Goal: Contribute content: Add original content to the website for others to see

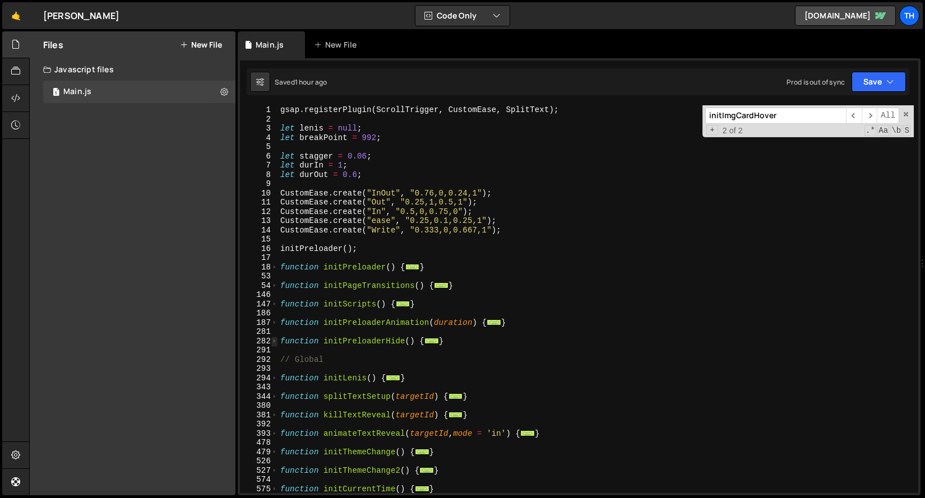
click at [274, 337] on span at bounding box center [274, 342] width 6 height 10
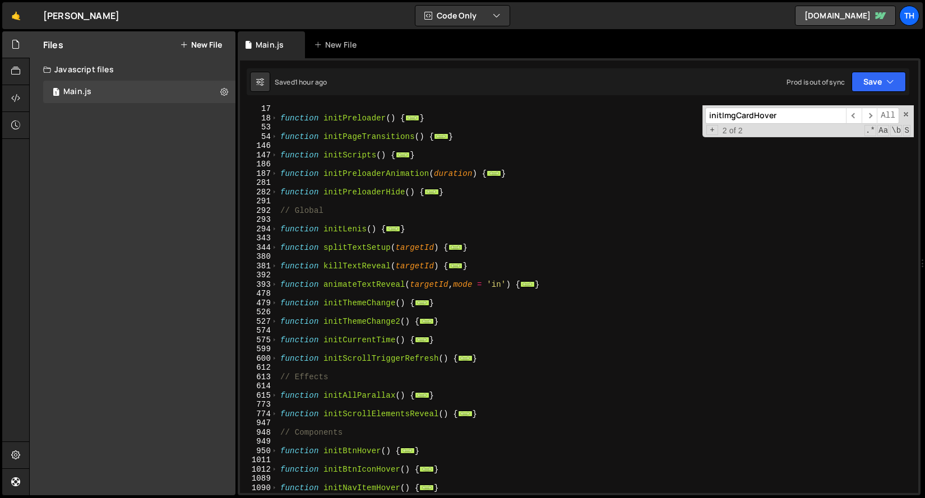
scroll to position [149, 0]
click at [276, 193] on span at bounding box center [274, 193] width 6 height 10
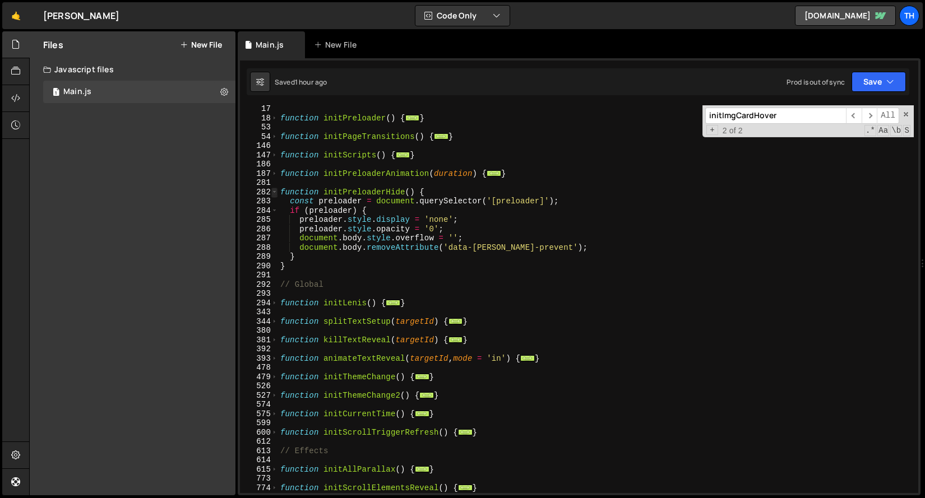
click at [276, 193] on span at bounding box center [274, 193] width 6 height 10
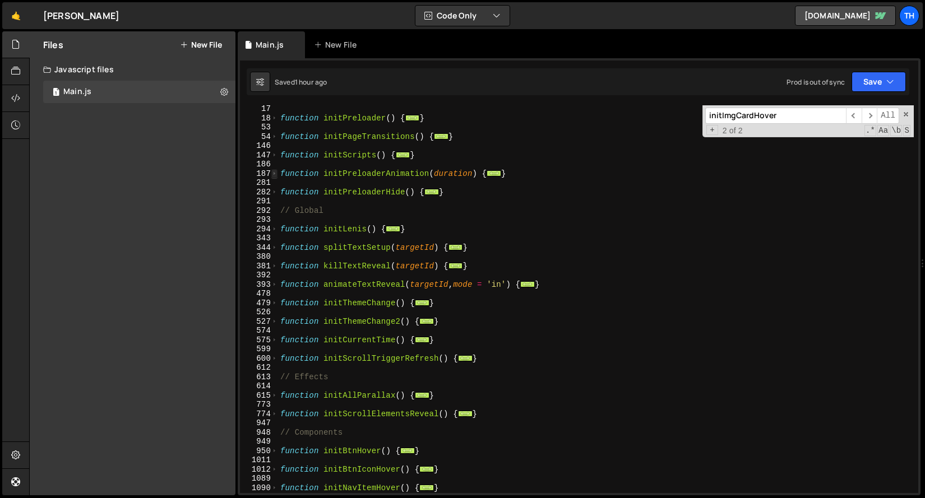
click at [274, 177] on span at bounding box center [274, 174] width 6 height 10
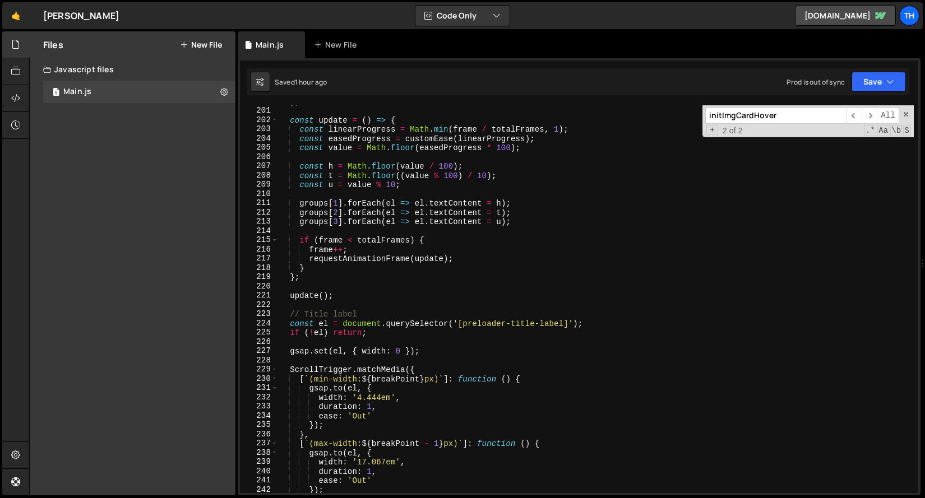
scroll to position [433, 0]
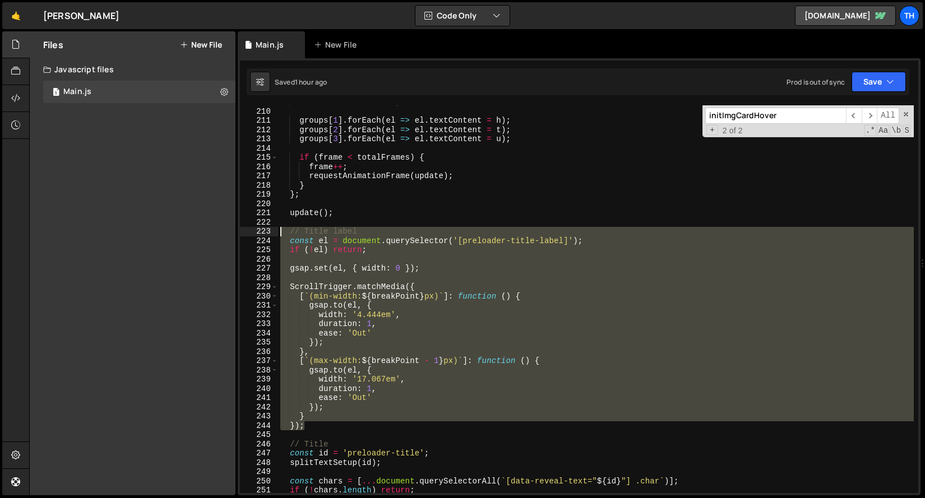
drag, startPoint x: 321, startPoint y: 429, endPoint x: 177, endPoint y: 230, distance: 246.1
click at [177, 230] on div "Files New File Javascript files 1 Main.js 0 CSS files Copy share link Edit File…" at bounding box center [477, 263] width 896 height 465
type textarea "// Title label const el = document.querySelector('[preloader-title-label]');"
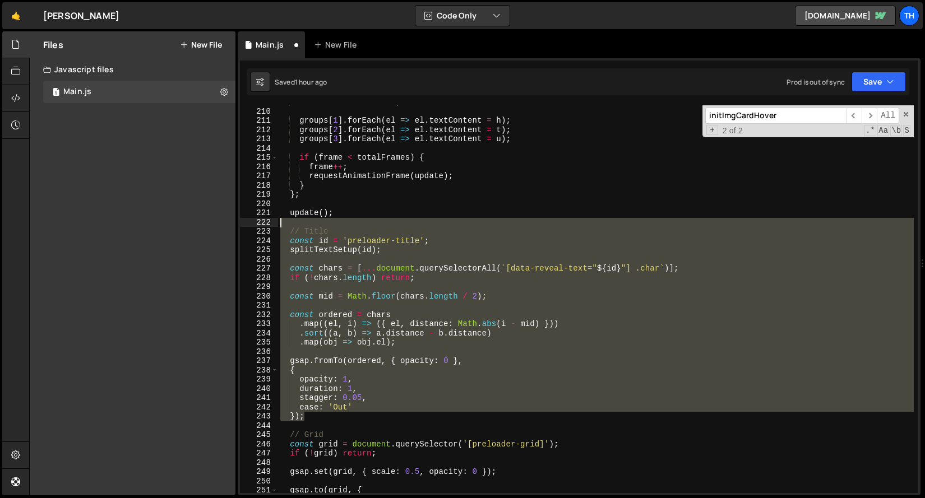
drag, startPoint x: 349, startPoint y: 404, endPoint x: 218, endPoint y: 224, distance: 222.3
click at [218, 224] on div "Files New File Javascript files 1 Main.js 0 CSS files Copy share link Edit File…" at bounding box center [477, 263] width 896 height 465
type textarea "// Title"
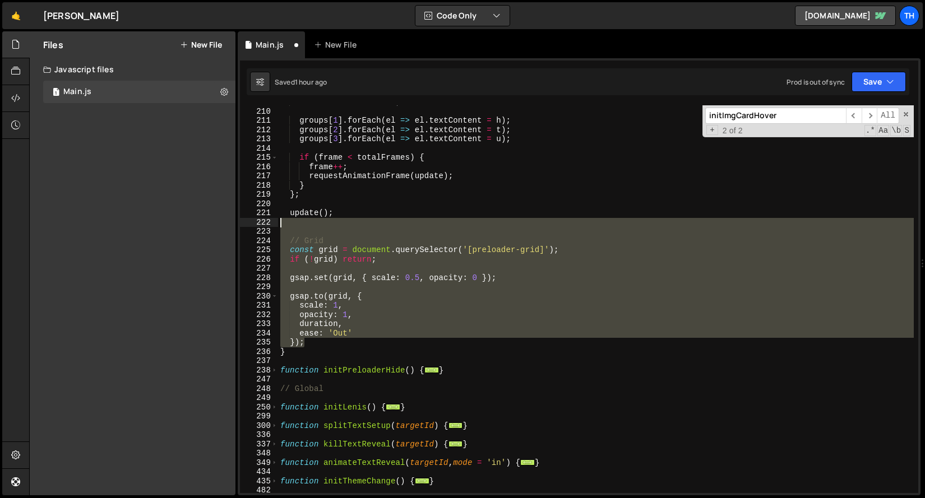
drag, startPoint x: 321, startPoint y: 340, endPoint x: 235, endPoint y: 221, distance: 145.8
click at [235, 221] on div "Files New File Javascript files 1 Main.js 0 CSS files Copy share link Edit File…" at bounding box center [477, 263] width 896 height 465
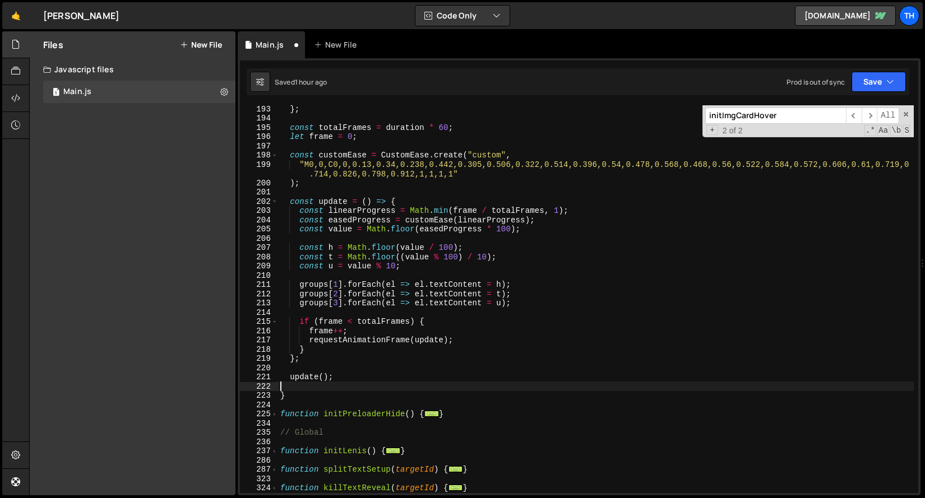
scroll to position [212, 0]
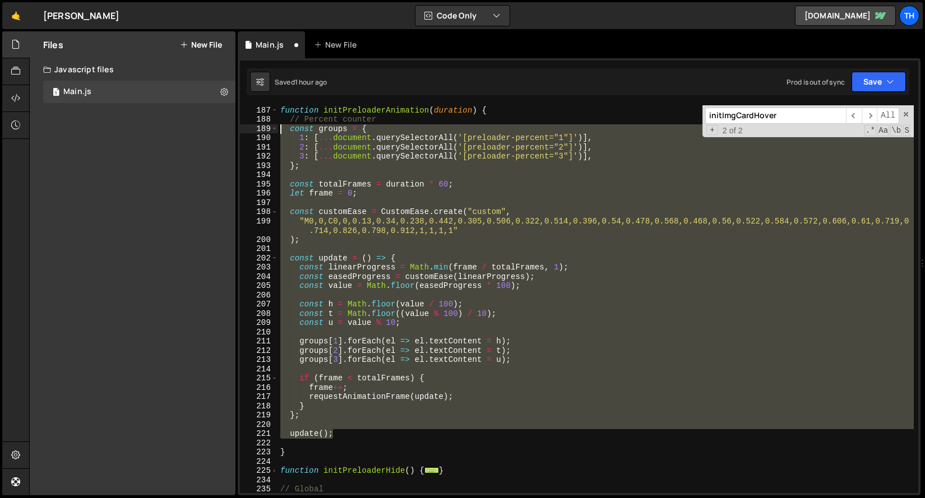
drag, startPoint x: 362, startPoint y: 436, endPoint x: 169, endPoint y: 129, distance: 362.6
click at [169, 129] on div "Files New File Javascript files 1 Main.js 0 CSS files Copy share link Edit File…" at bounding box center [477, 263] width 896 height 465
paste textarea "update();"
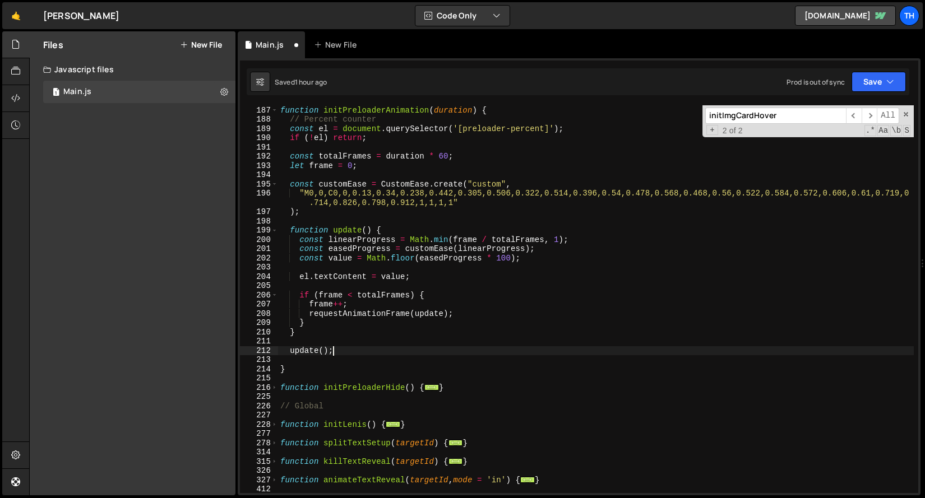
type textarea "update();"
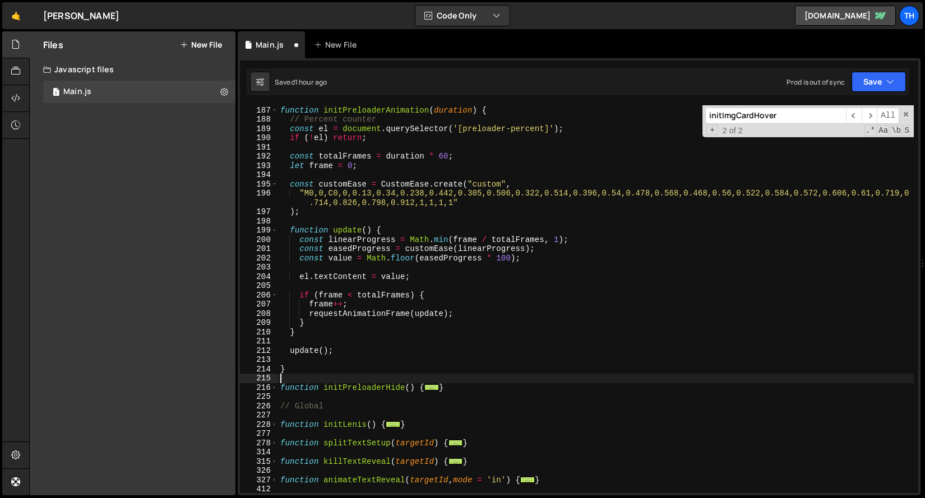
click at [401, 381] on div "function initPreloaderAnimation ( duration ) { // Percent counter const el = do…" at bounding box center [596, 299] width 636 height 406
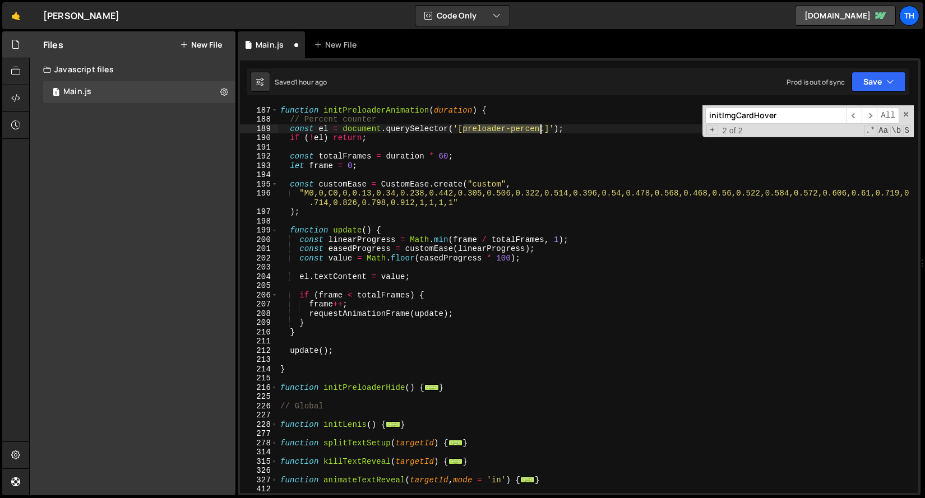
drag, startPoint x: 464, startPoint y: 132, endPoint x: 543, endPoint y: 128, distance: 79.7
click at [543, 128] on div "function initPreloaderAnimation ( duration ) { // Percent counter const el = do…" at bounding box center [596, 299] width 636 height 406
type textarea "const el = document.querySelector('[preloader-percent]');"
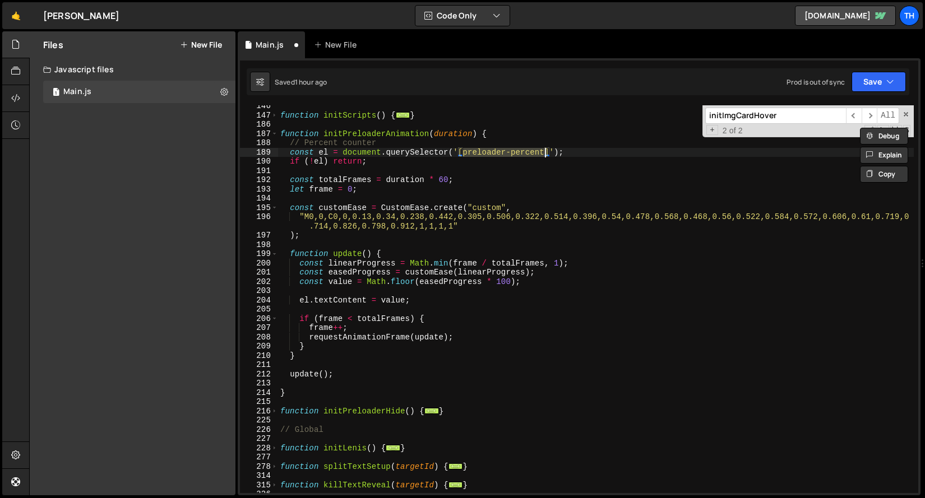
scroll to position [187, 0]
click at [880, 93] on div "Saved 1 hour ago Prod is out of sync Upgrade to Edit Save Save to Staging S Sav…" at bounding box center [578, 81] width 663 height 27
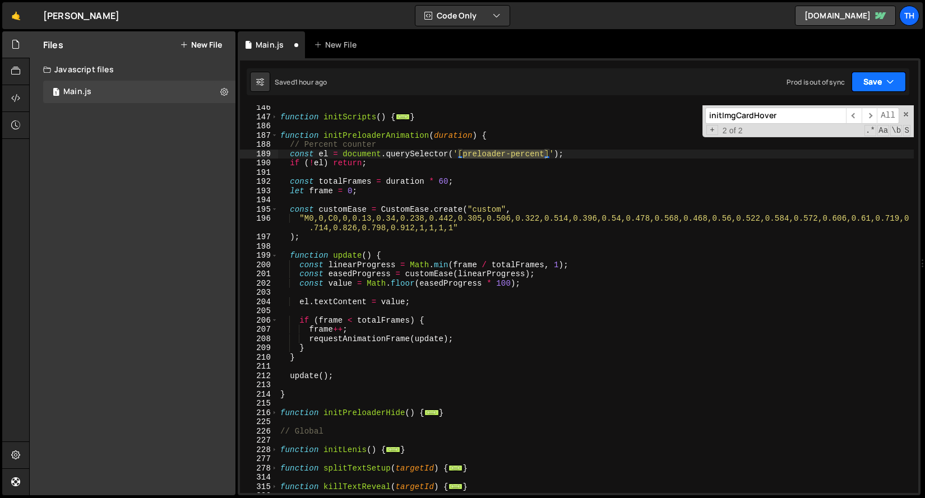
click at [880, 91] on button "Save" at bounding box center [879, 82] width 54 height 20
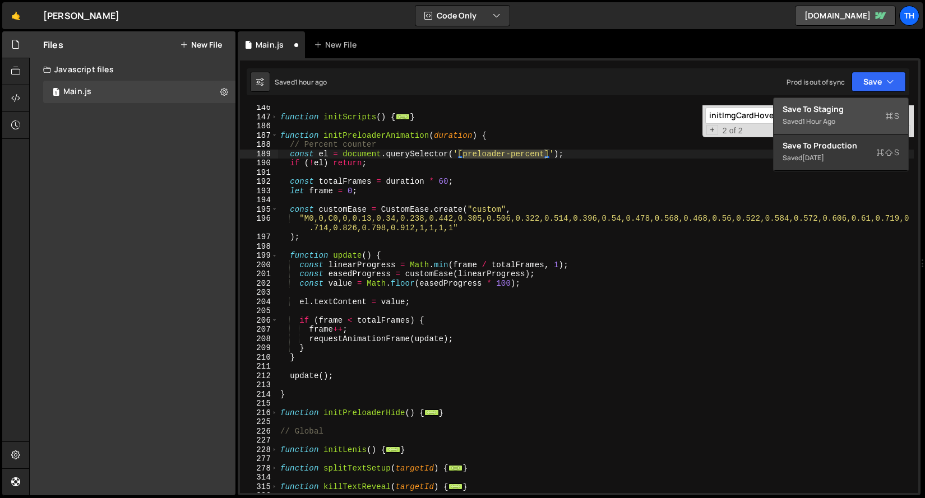
click at [858, 117] on div "Saved 1 hour ago" at bounding box center [841, 121] width 117 height 13
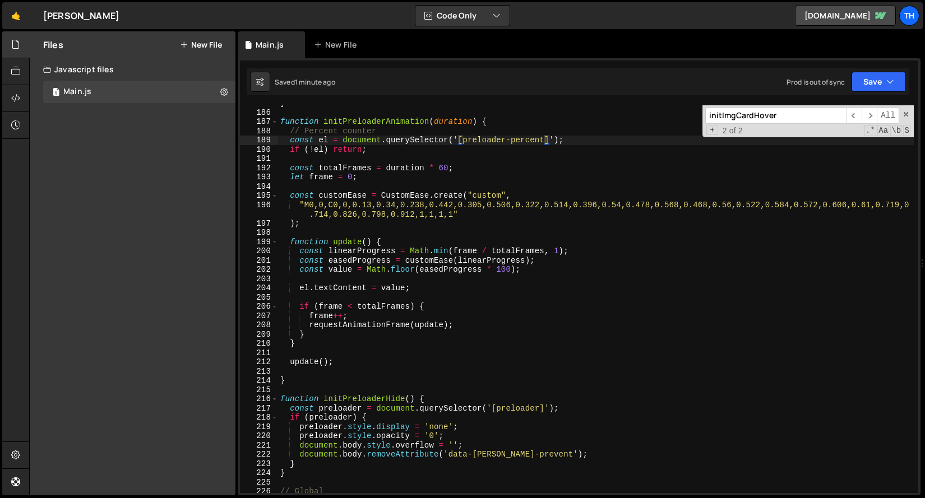
scroll to position [1576, 0]
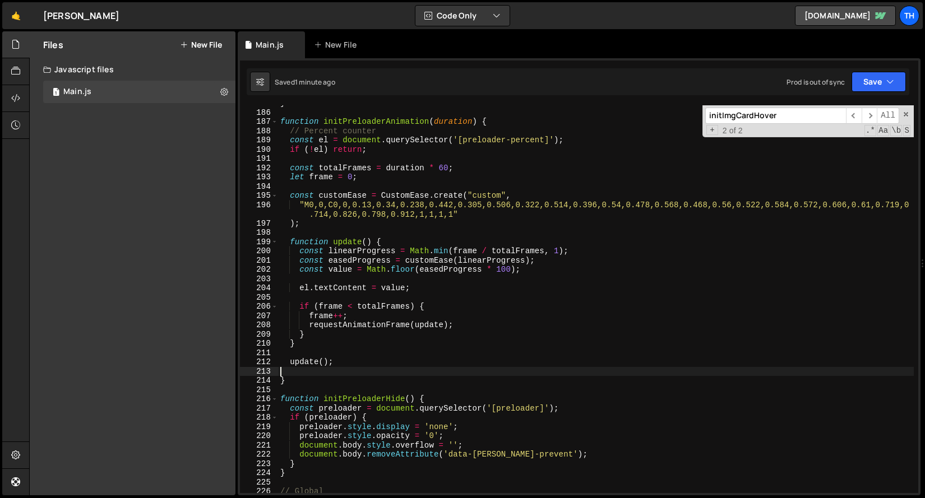
click at [315, 376] on div "} function initPreloaderAnimation ( duration ) { // Percent counter const el = …" at bounding box center [596, 302] width 636 height 406
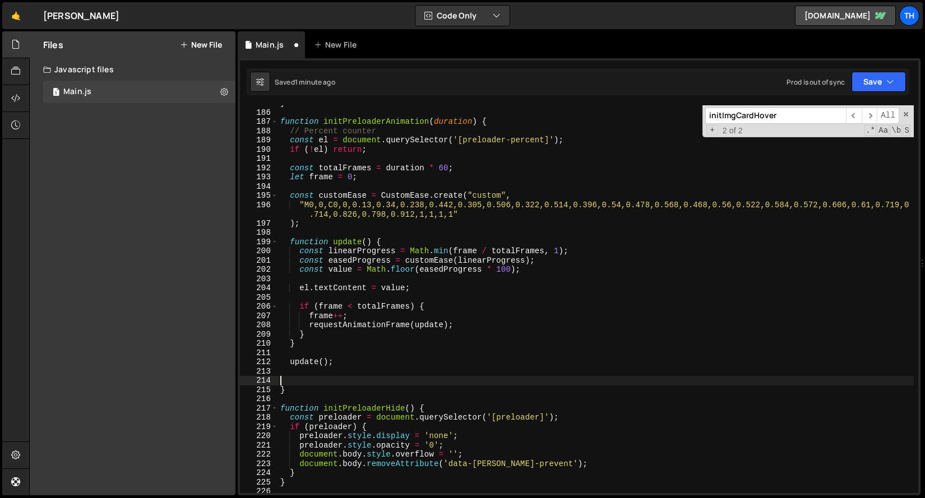
paste textarea "}, duration * 1000);"
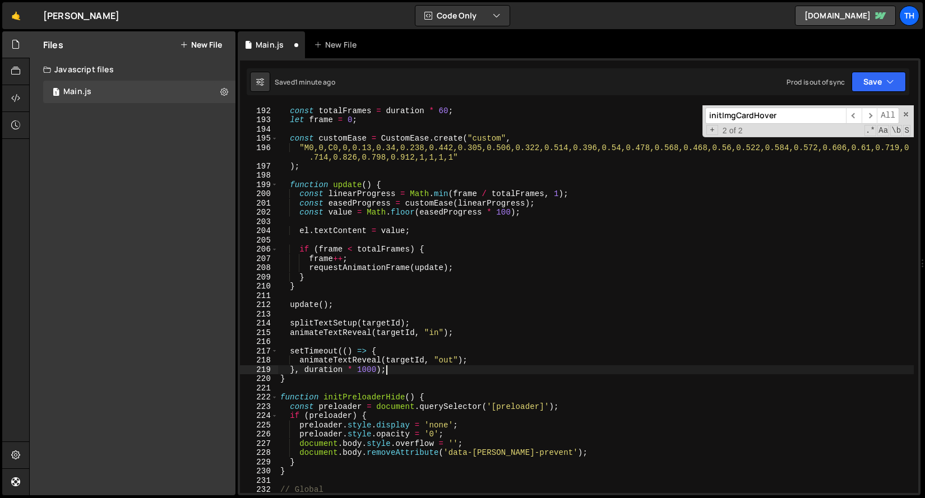
scroll to position [1627, 0]
click at [869, 72] on button "Save" at bounding box center [879, 82] width 54 height 20
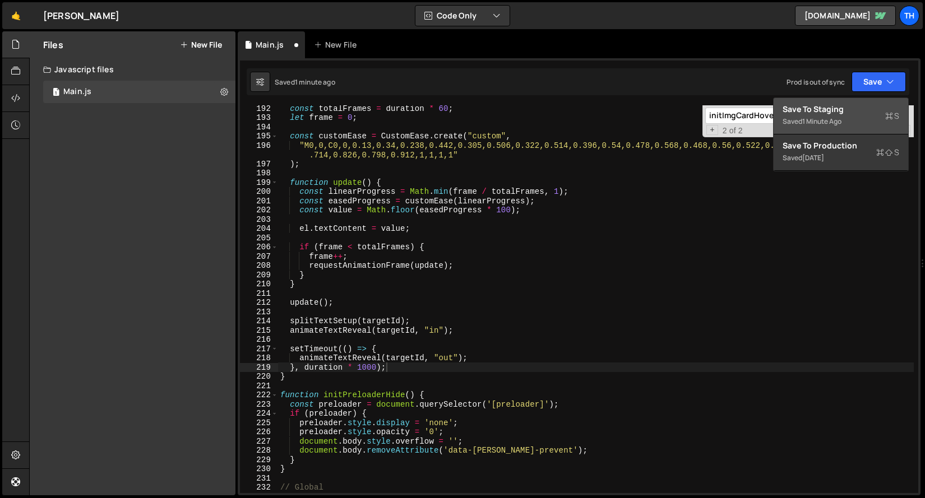
click at [857, 105] on div "Save to Staging S" at bounding box center [841, 109] width 117 height 11
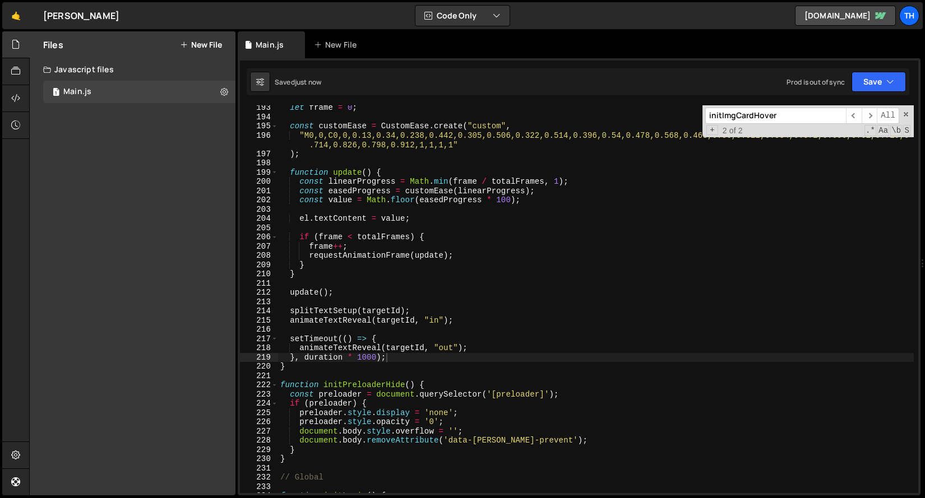
scroll to position [1635, 0]
click at [270, 127] on div "195" at bounding box center [259, 127] width 38 height 10
click at [271, 127] on span at bounding box center [274, 127] width 6 height 10
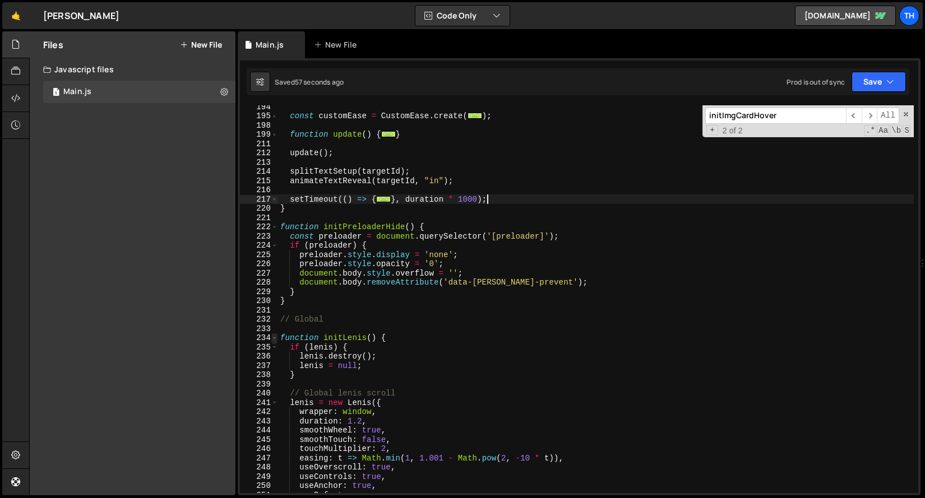
click at [275, 339] on span at bounding box center [274, 339] width 6 height 10
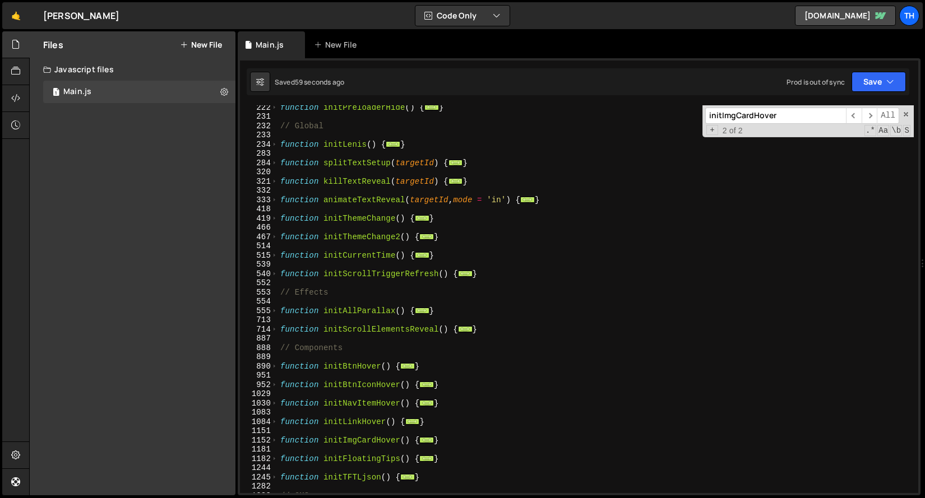
scroll to position [211, 0]
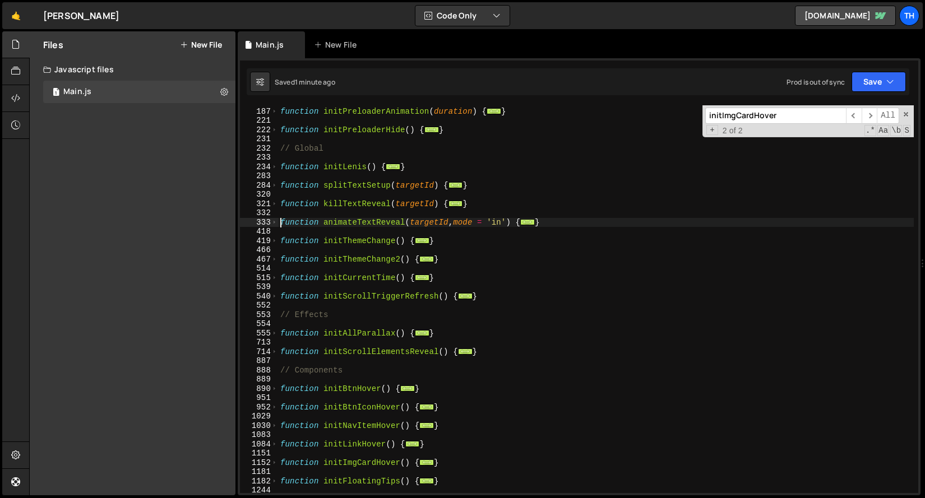
click at [280, 220] on div "function initPreloaderAnimation ( duration ) { ... } function initPreloaderHide…" at bounding box center [596, 301] width 636 height 406
click at [276, 223] on span at bounding box center [274, 223] width 6 height 10
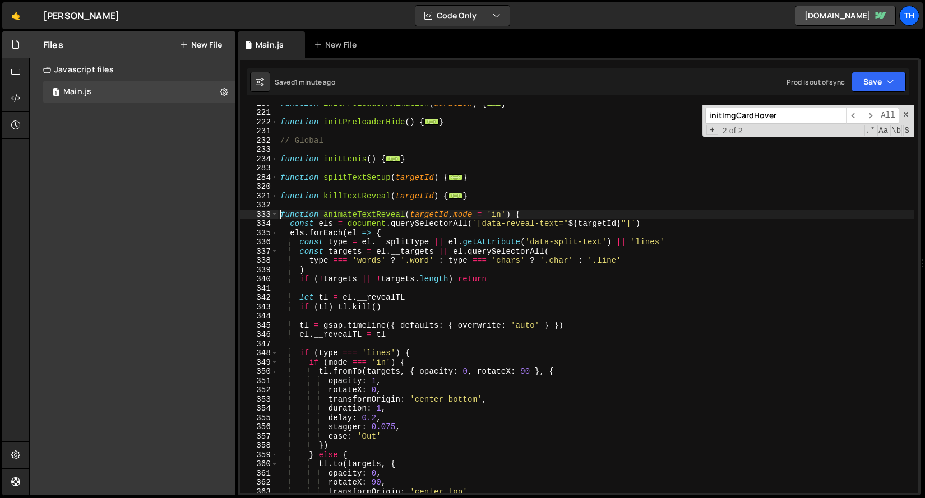
scroll to position [221, 0]
drag, startPoint x: 484, startPoint y: 222, endPoint x: 558, endPoint y: 225, distance: 74.6
click at [558, 224] on div "function initPreloaderAnimation ( duration ) { ... } function initPreloaderHide…" at bounding box center [596, 299] width 636 height 406
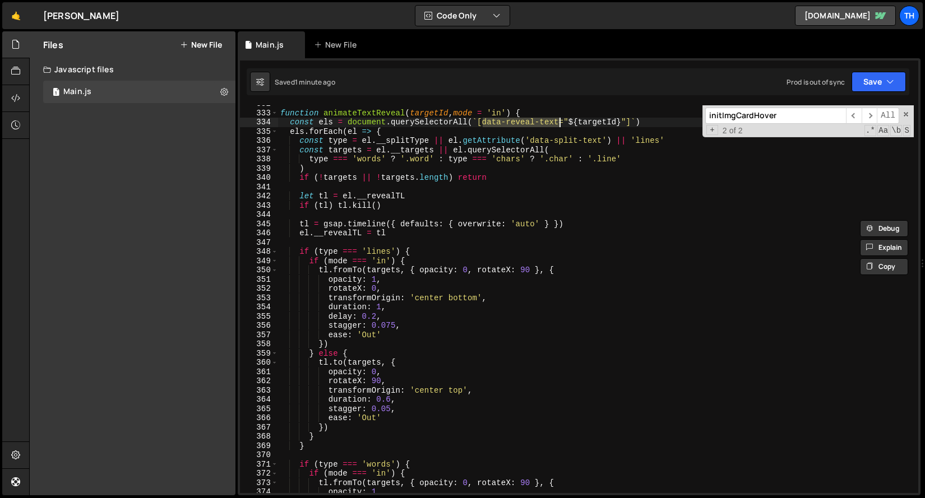
scroll to position [308, 0]
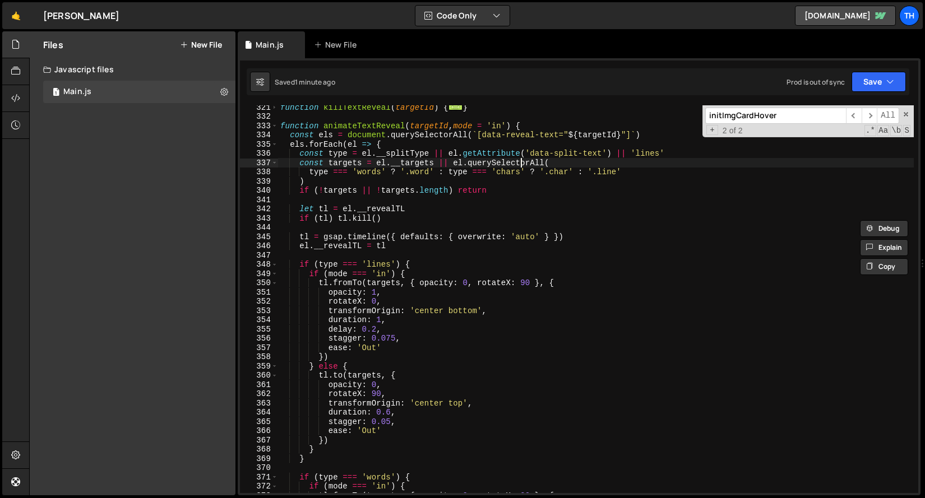
click at [521, 167] on div "function killTextReveal ( targetId ) { ... } function animateTextReveal ( targe…" at bounding box center [596, 306] width 636 height 406
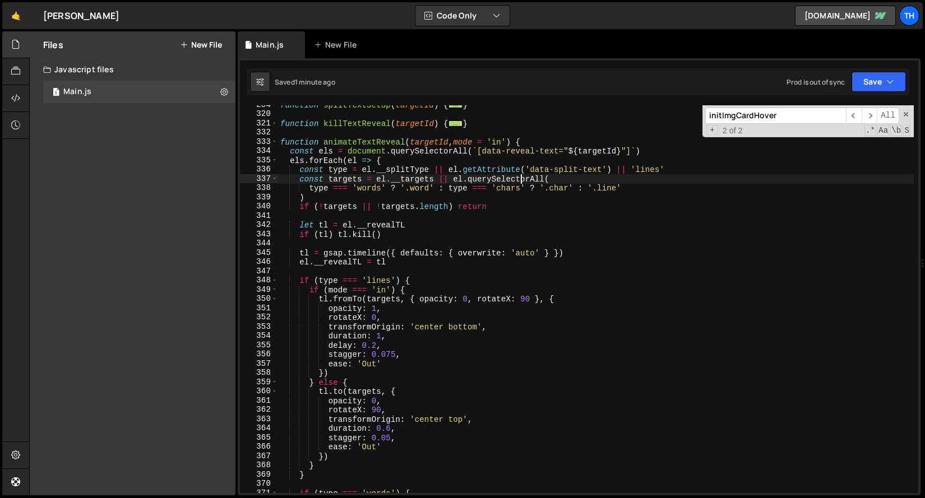
scroll to position [292, 0]
drag, startPoint x: 531, startPoint y: 169, endPoint x: 602, endPoint y: 170, distance: 71.2
click at [602, 170] on div "function splitTextSetup ( targetId ) { ... } function killTextReveal ( targetId…" at bounding box center [596, 303] width 636 height 406
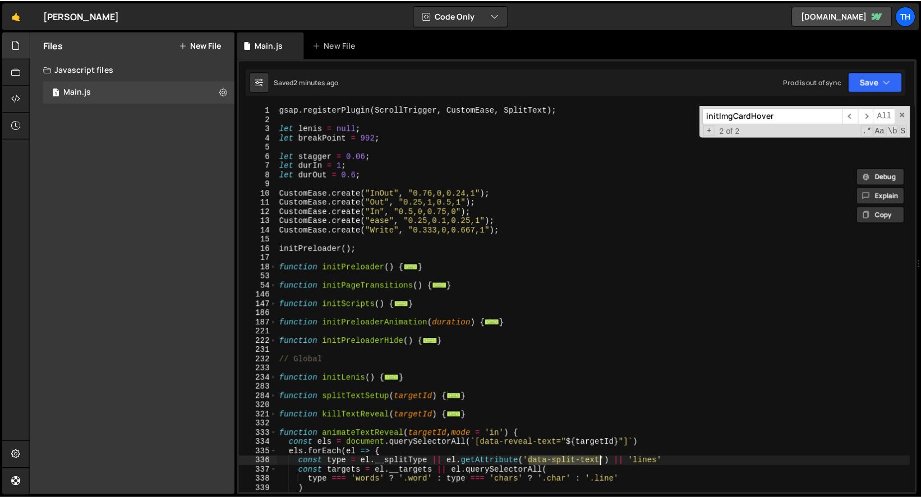
scroll to position [0, 0]
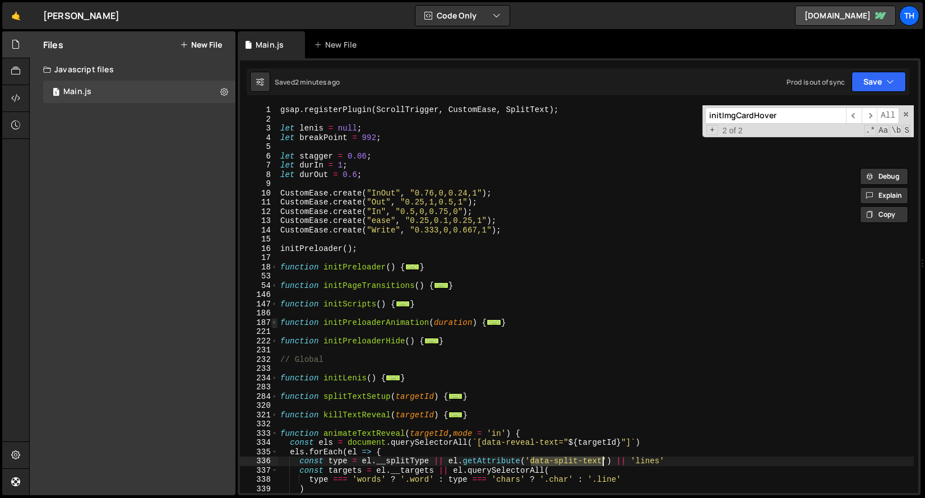
click at [274, 323] on span at bounding box center [274, 323] width 6 height 10
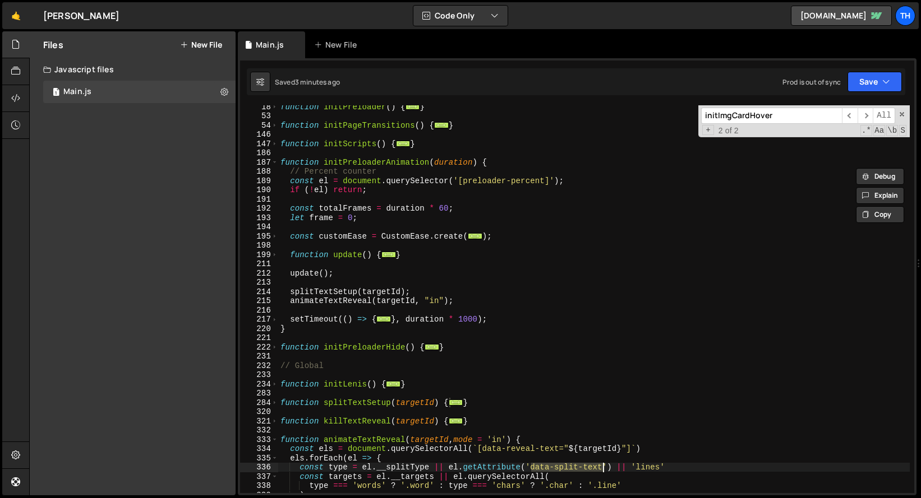
scroll to position [161, 0]
click at [274, 322] on span at bounding box center [274, 320] width 6 height 10
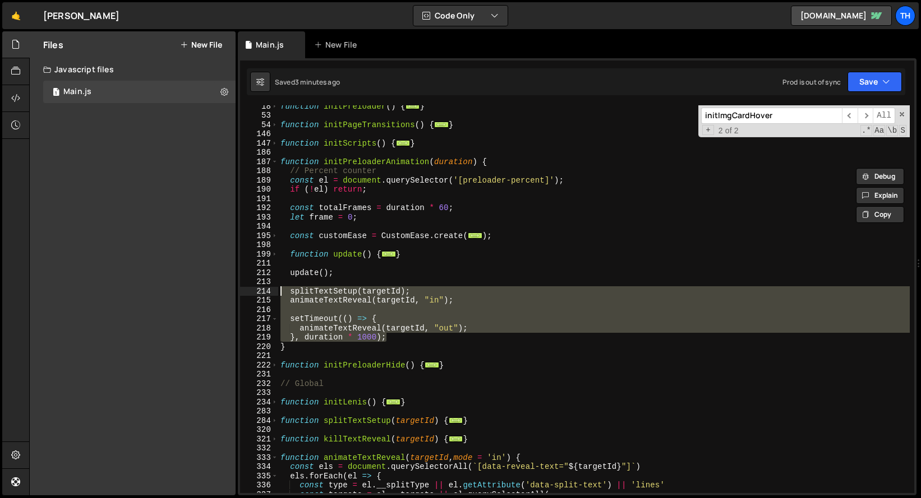
drag, startPoint x: 420, startPoint y: 338, endPoint x: 251, endPoint y: 292, distance: 175.5
click at [251, 292] on div "const type = el.__splitType || el.getAttribute('data-split-text') || 'lines' 18…" at bounding box center [577, 299] width 674 height 388
paste textarea "}, duration * 1000"
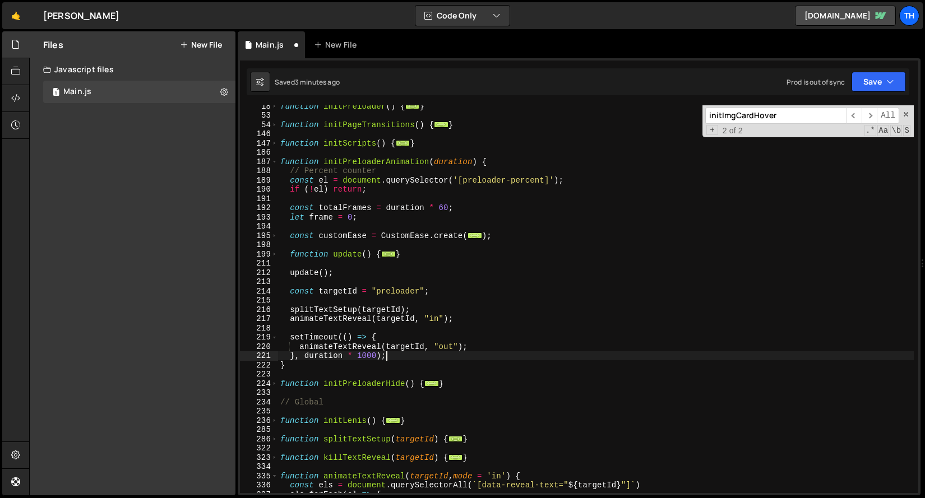
type textarea "animateTextReveal(targetId, "out"); }, duration * 1000);"
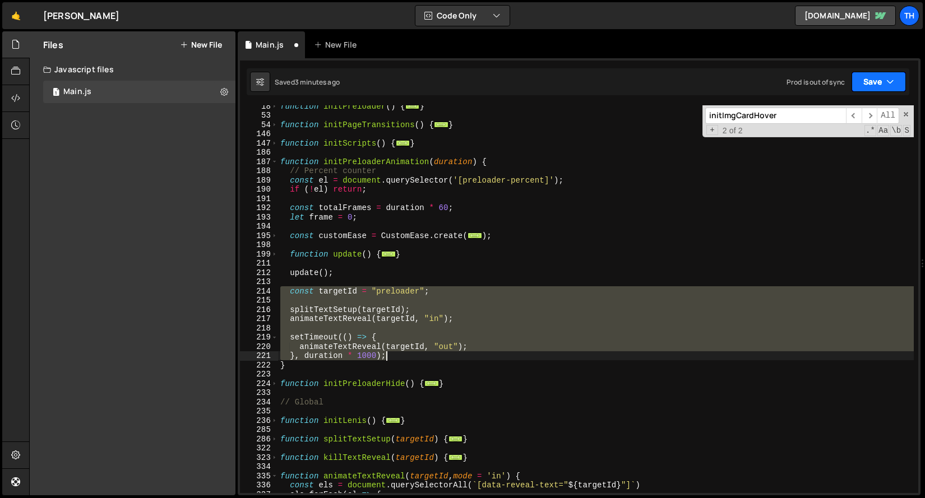
click at [866, 81] on button "Save" at bounding box center [879, 82] width 54 height 20
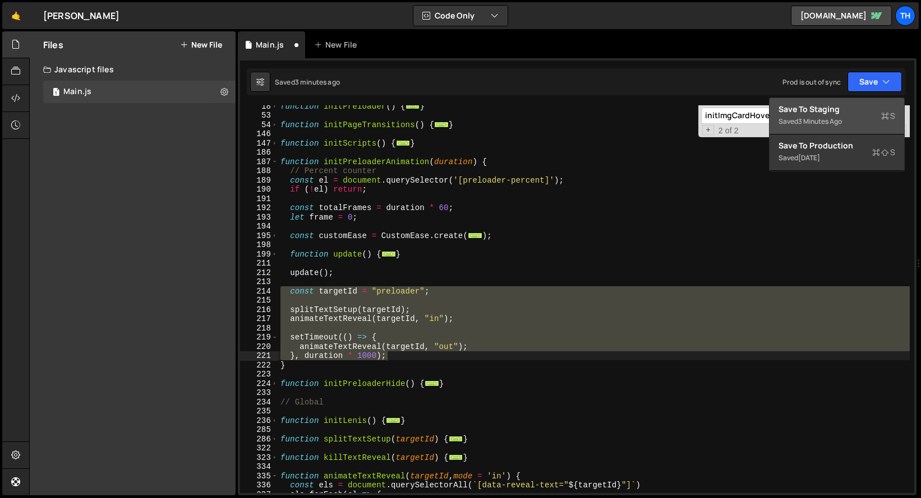
click at [852, 113] on div "Save to Staging S" at bounding box center [836, 109] width 117 height 11
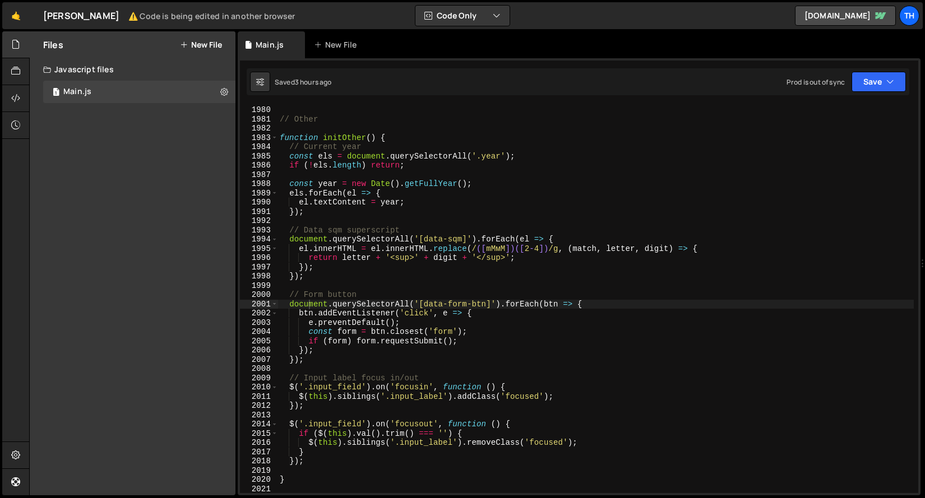
scroll to position [16896, 0]
click at [17, 12] on link "🤙" at bounding box center [15, 15] width 27 height 27
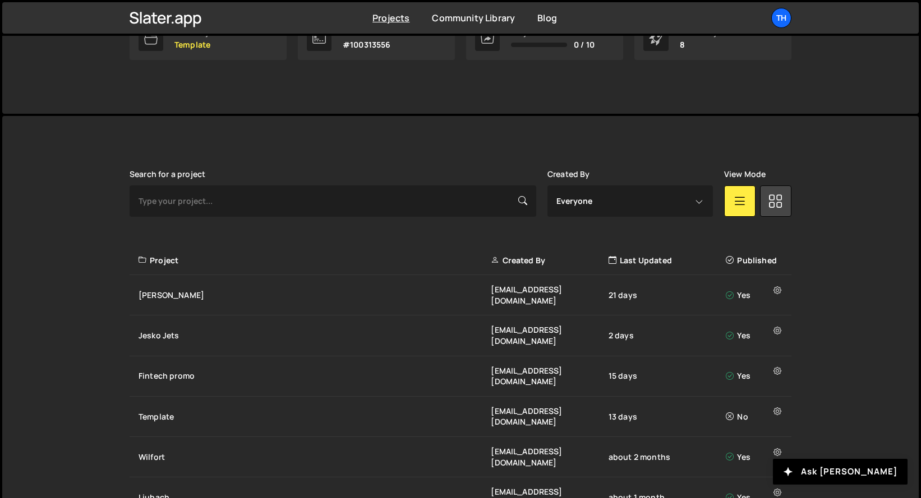
scroll to position [235, 0]
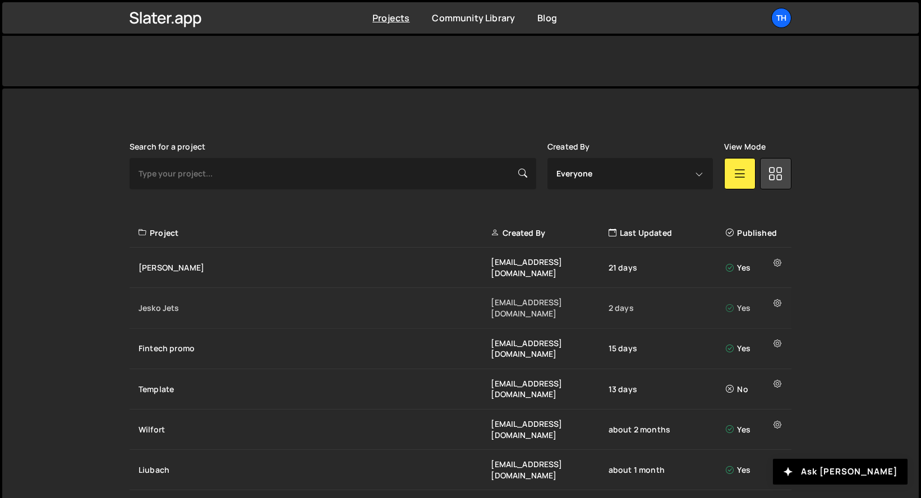
click at [156, 303] on div "Jesko Jets" at bounding box center [314, 308] width 352 height 11
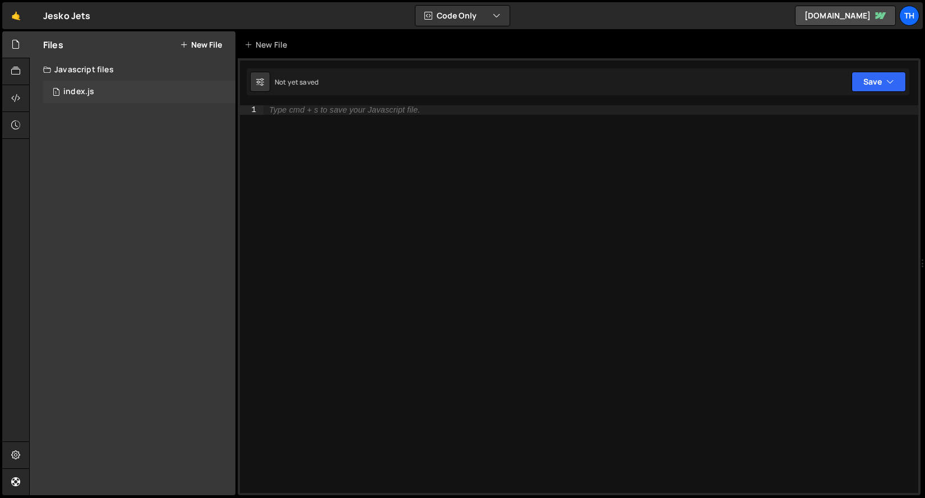
click at [150, 91] on div "1 index.js 0" at bounding box center [139, 92] width 192 height 22
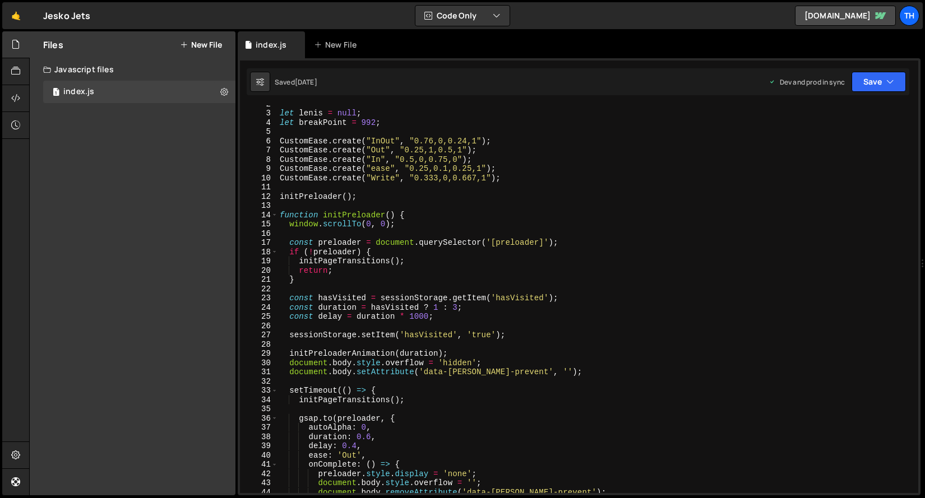
scroll to position [15, 0]
click at [276, 215] on span at bounding box center [274, 215] width 6 height 10
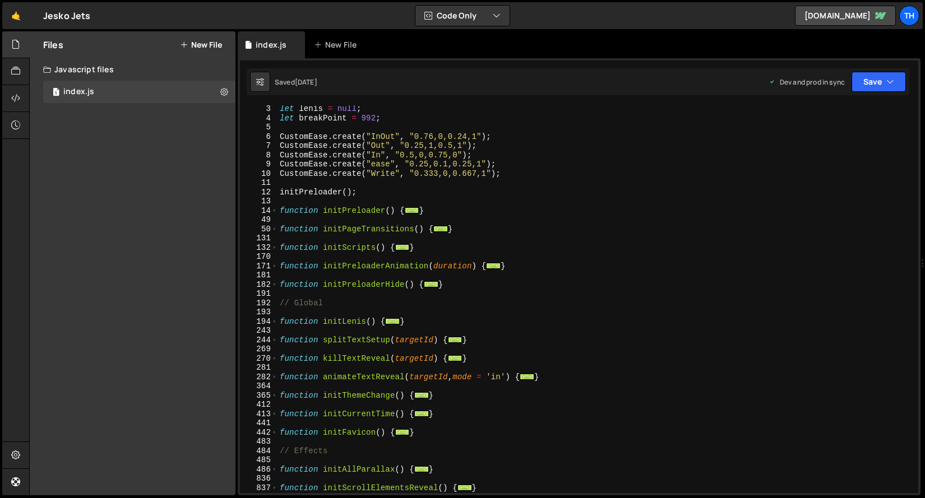
scroll to position [20, 0]
click at [278, 268] on div "171" at bounding box center [259, 267] width 38 height 10
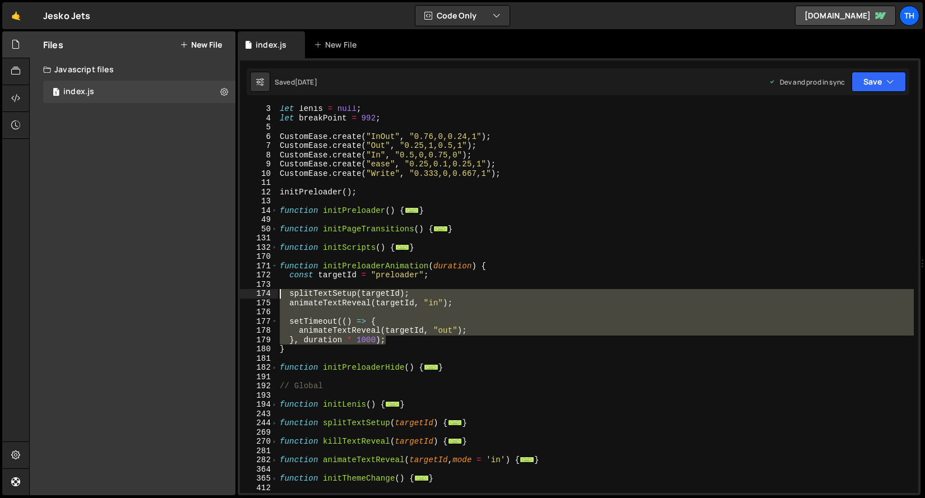
drag, startPoint x: 427, startPoint y: 339, endPoint x: 241, endPoint y: 296, distance: 191.0
click at [241, 296] on div "gsap.registerPlugin(ScrollTrigger, CustomEase, SplitText); 3 4 5 6 7 8 9 10 11 …" at bounding box center [579, 299] width 678 height 388
click at [364, 212] on div "let [PERSON_NAME] = null ; let breakPoint = 992 ; CustomEase . create ( "InOut"…" at bounding box center [596, 307] width 636 height 406
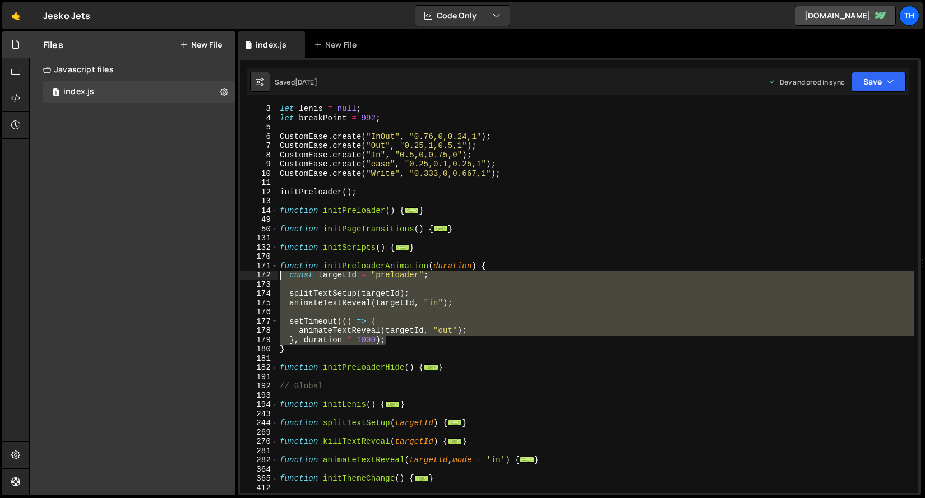
drag, startPoint x: 398, startPoint y: 341, endPoint x: 242, endPoint y: 278, distance: 168.3
click at [242, 278] on div "function initPreloader() { 3 4 5 6 7 8 9 10 11 12 13 14 49 50 131 132 170 171 1…" at bounding box center [579, 299] width 678 height 388
type textarea "const targetId = "preloader";"
